Goal: Information Seeking & Learning: Learn about a topic

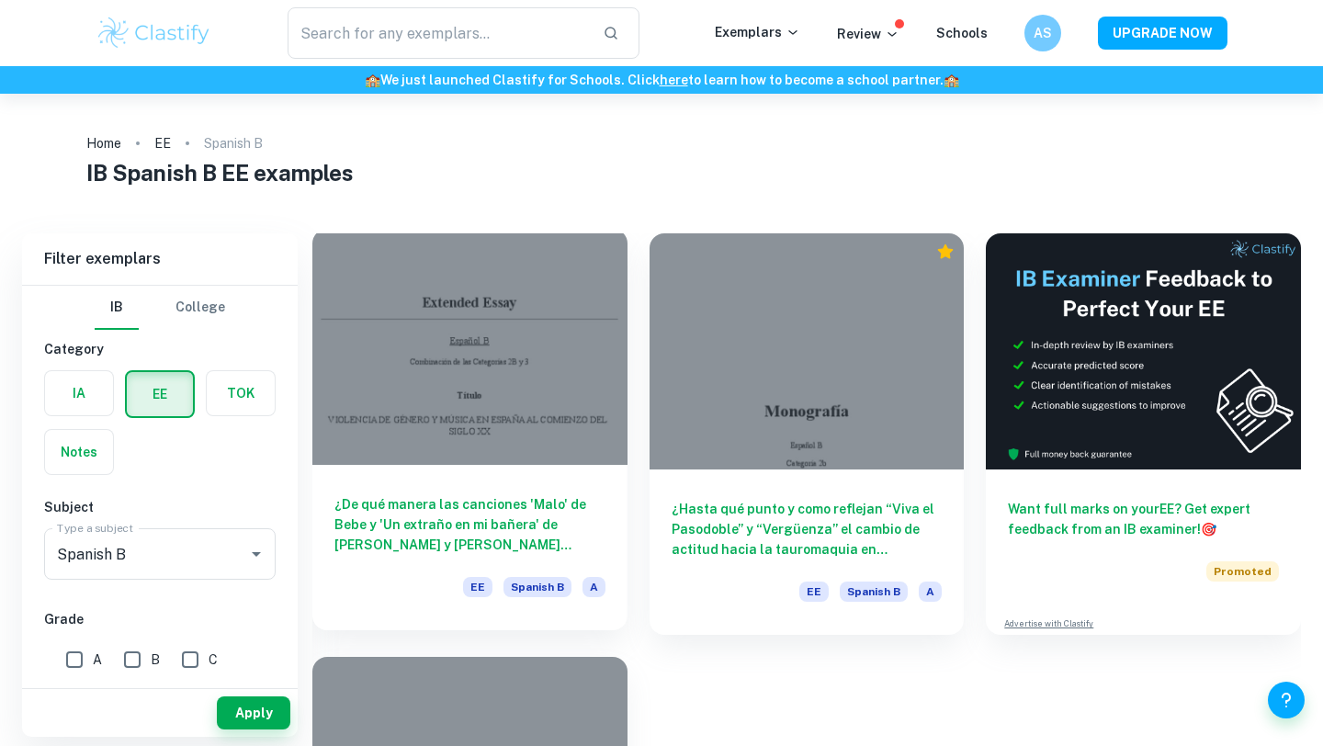
click at [535, 527] on h6 "¿De qué manera las canciones 'Malo' de Bebe y 'Un extraño en mi bañera' de [PER…" at bounding box center [469, 524] width 271 height 61
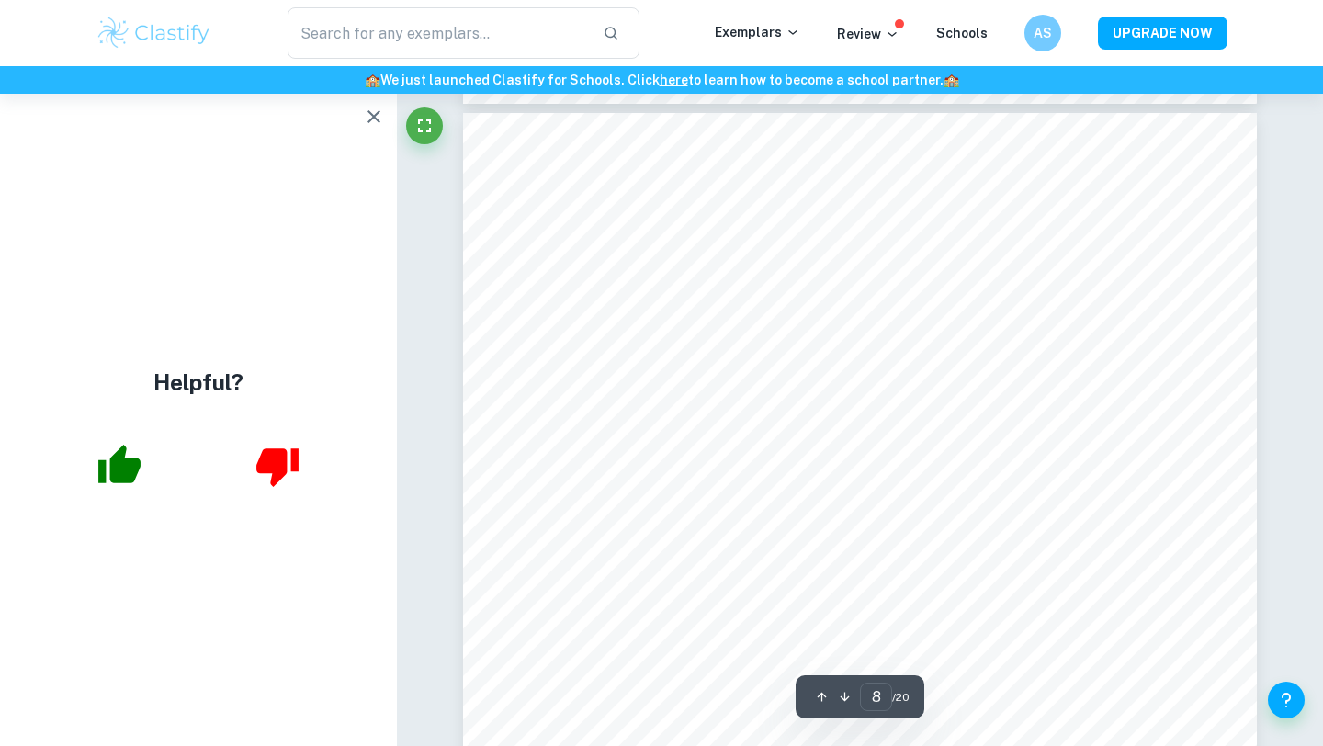
scroll to position [7525, 0]
type input "1"
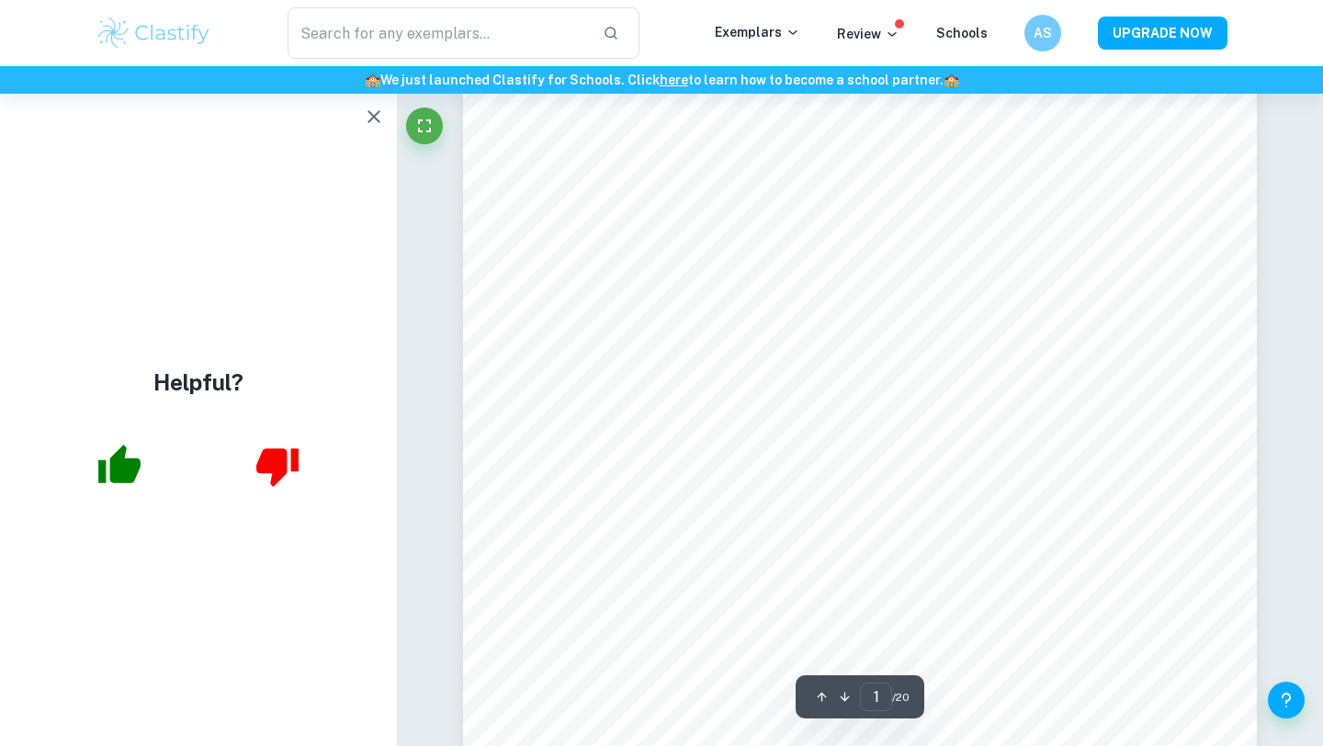
scroll to position [0, 0]
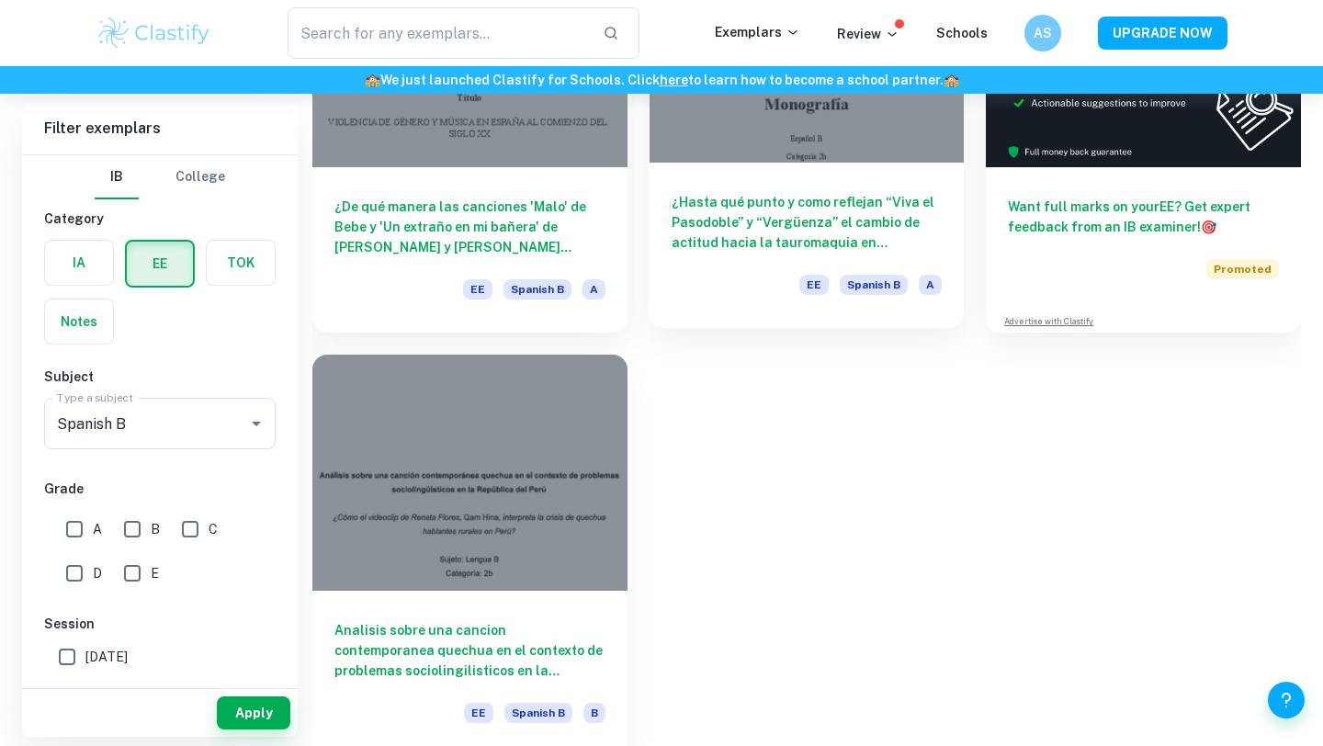
scroll to position [310, 0]
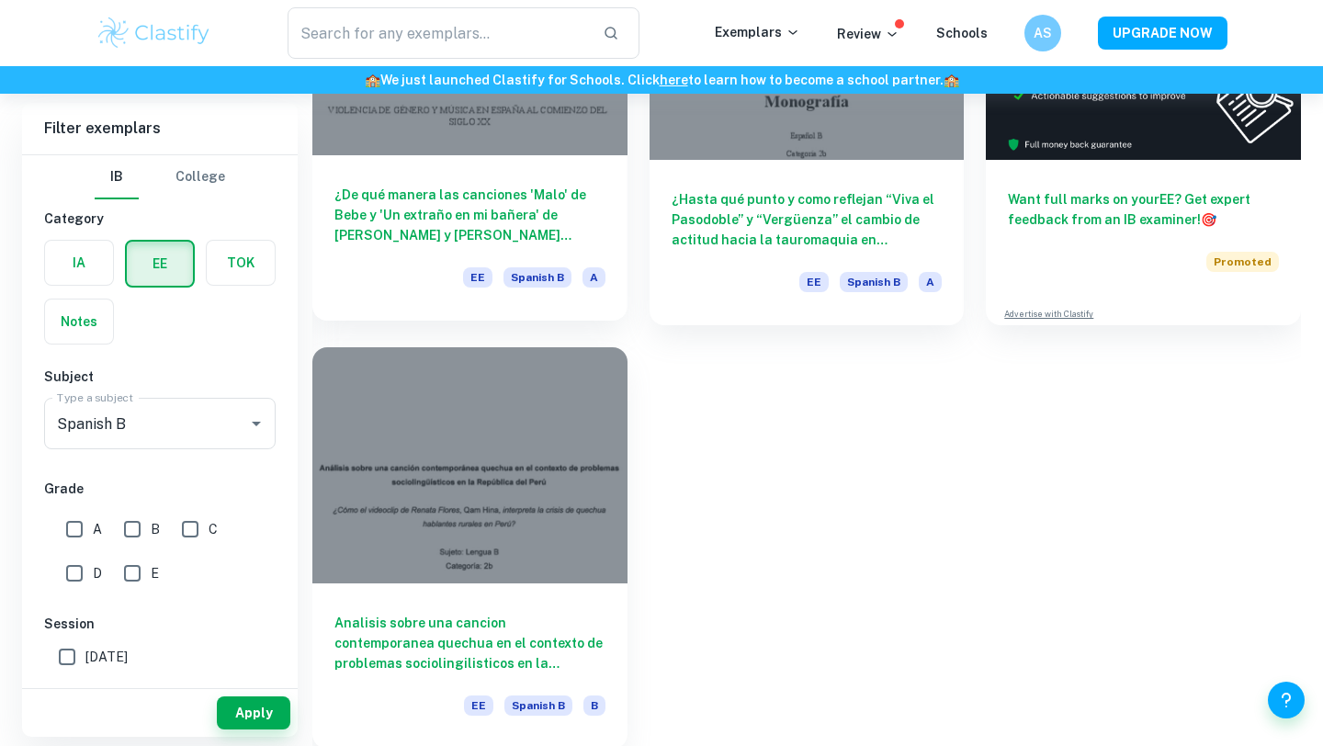
click at [502, 192] on h6 "¿De qué manera las canciones 'Malo' de Bebe y 'Un extraño en mi bañera' de [PER…" at bounding box center [469, 215] width 271 height 61
